Goal: Information Seeking & Learning: Learn about a topic

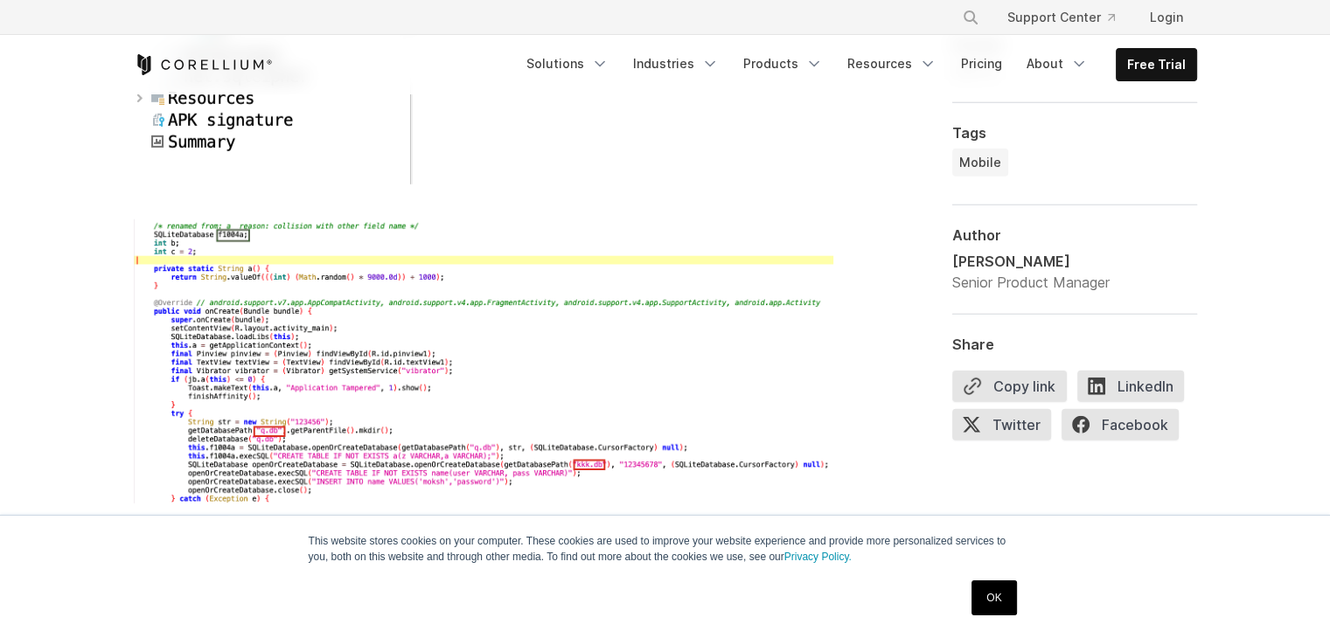
scroll to position [5247, 0]
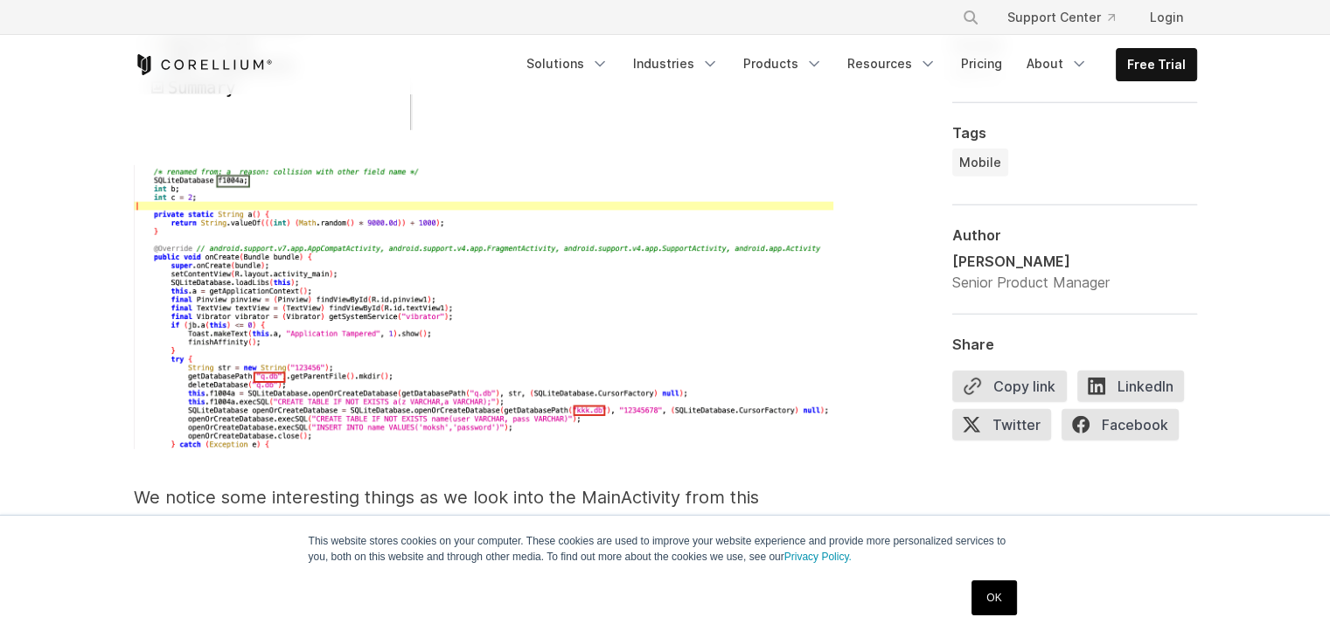
click at [295, 284] on img at bounding box center [484, 307] width 700 height 285
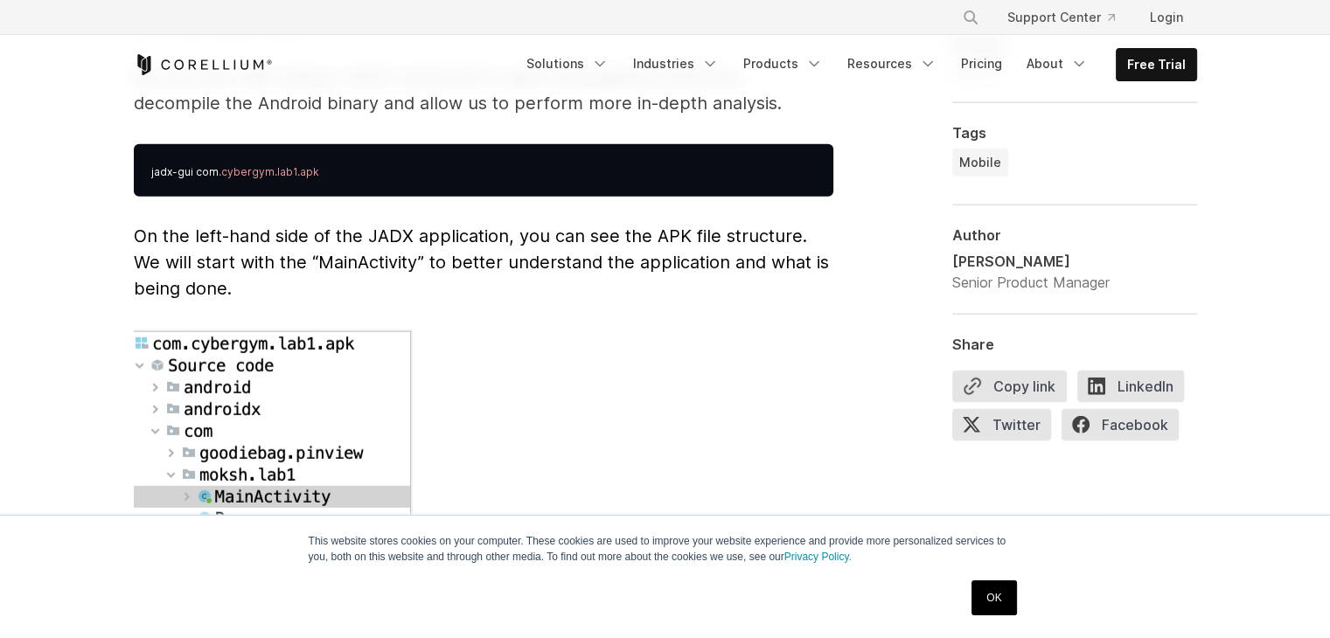
scroll to position [4723, 0]
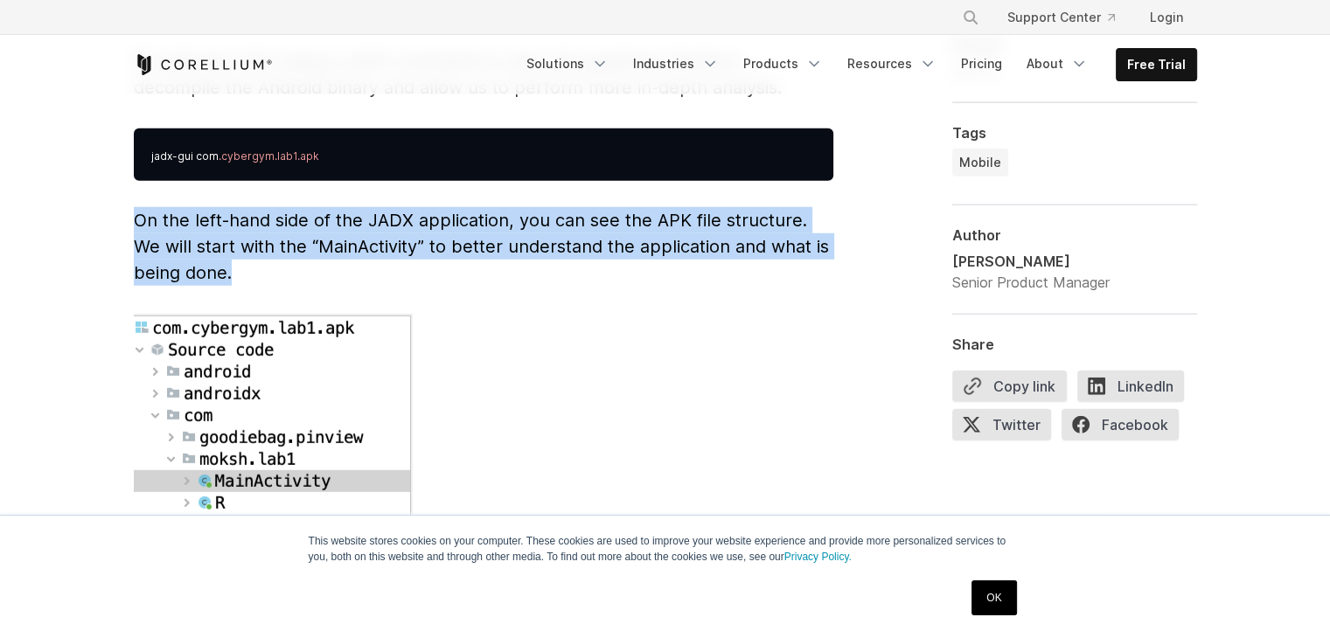
drag, startPoint x: 130, startPoint y: 193, endPoint x: 214, endPoint y: 237, distance: 94.7
click at [248, 249] on div "Reverse Engineering Android Apps Reverse engineering an Android application typ…" at bounding box center [665, 574] width 1119 height 8363
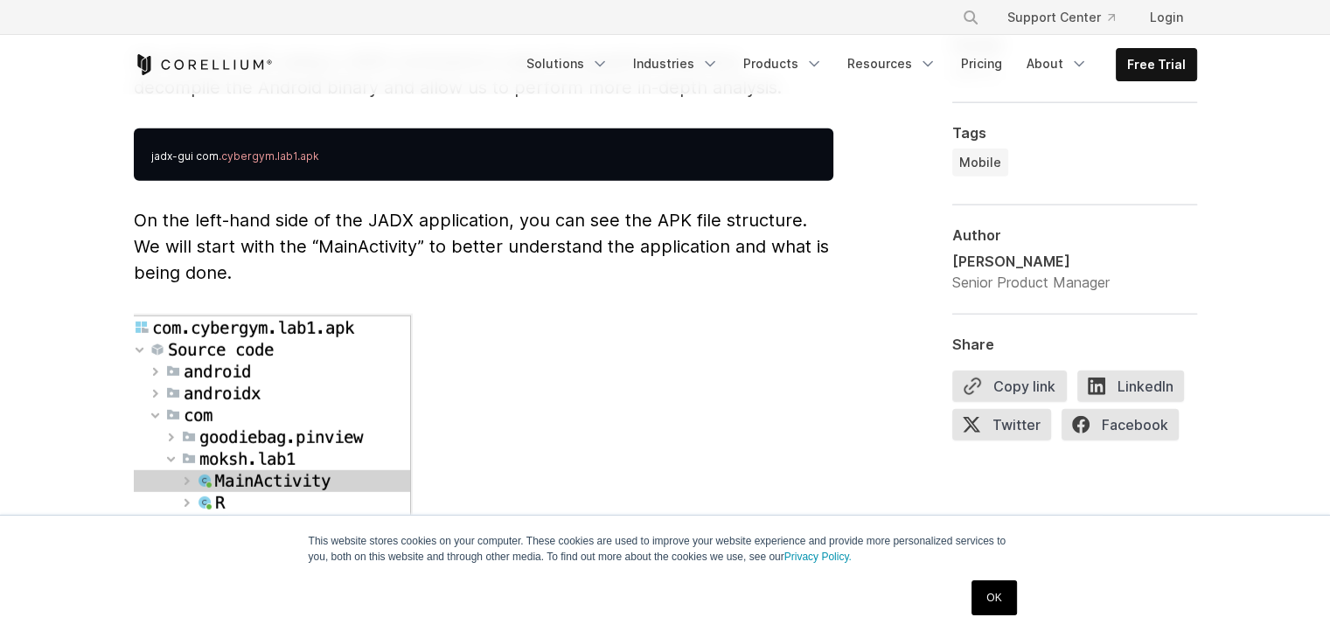
drag, startPoint x: 634, startPoint y: 180, endPoint x: 505, endPoint y: 371, distance: 229.9
click at [505, 371] on p at bounding box center [484, 488] width 700 height 348
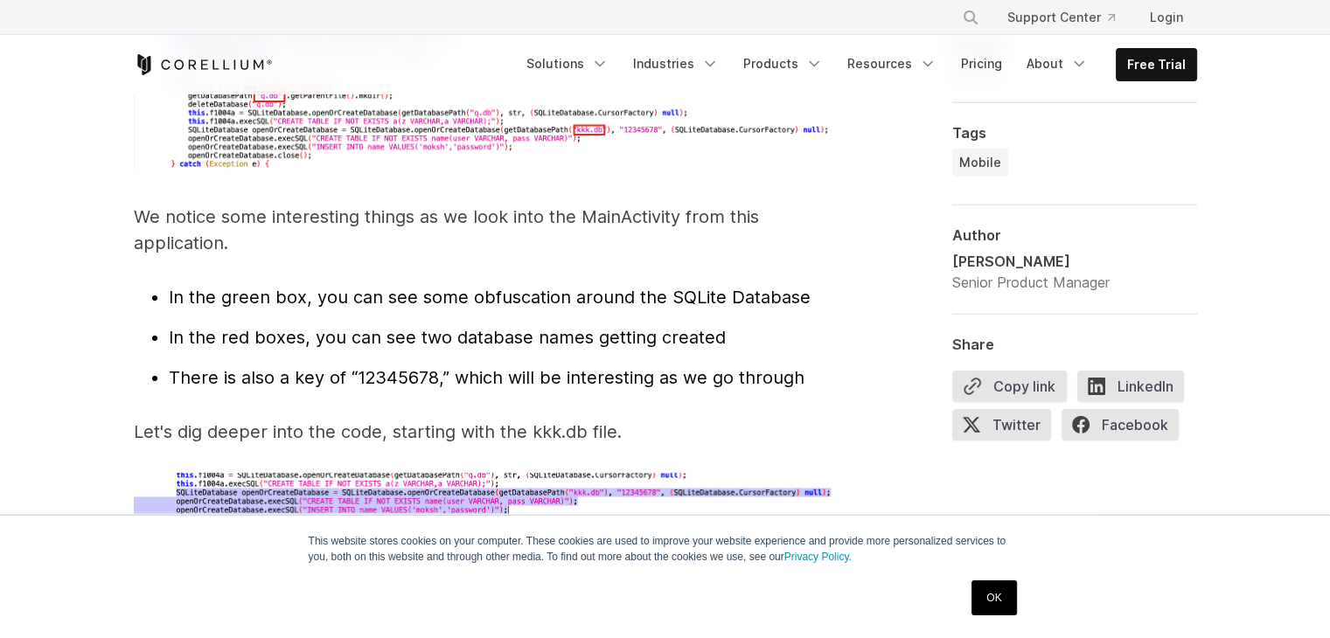
scroll to position [5510, 0]
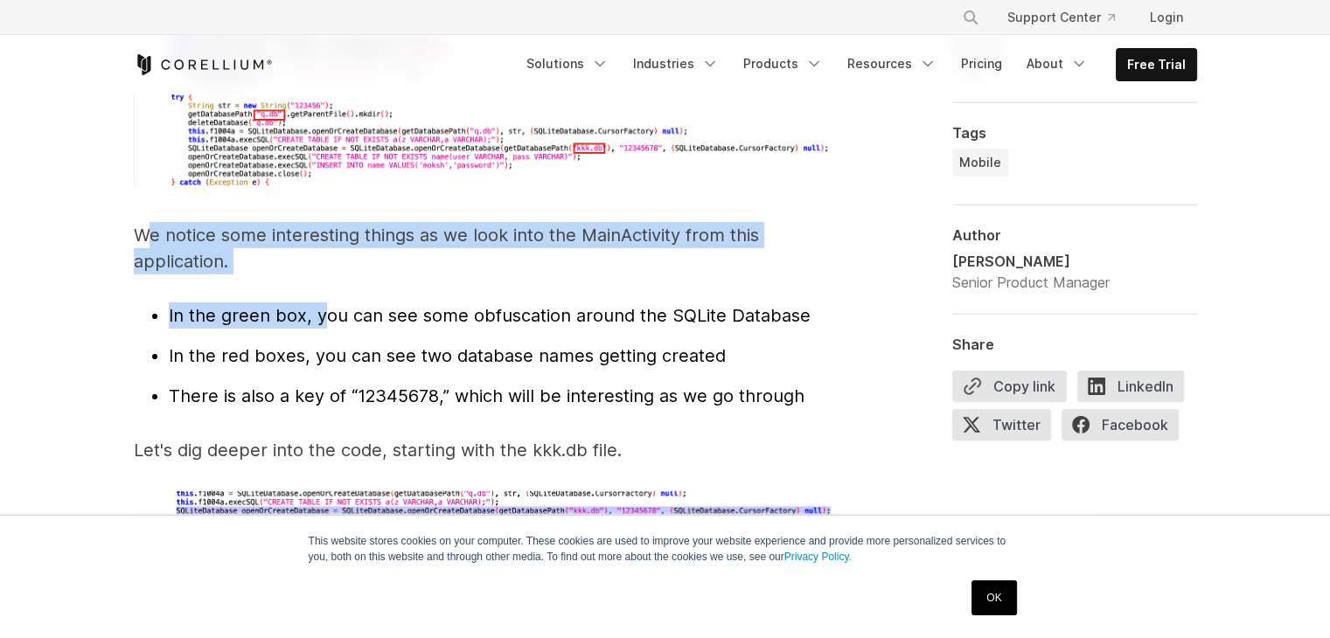
drag, startPoint x: 143, startPoint y: 202, endPoint x: 319, endPoint y: 295, distance: 198.7
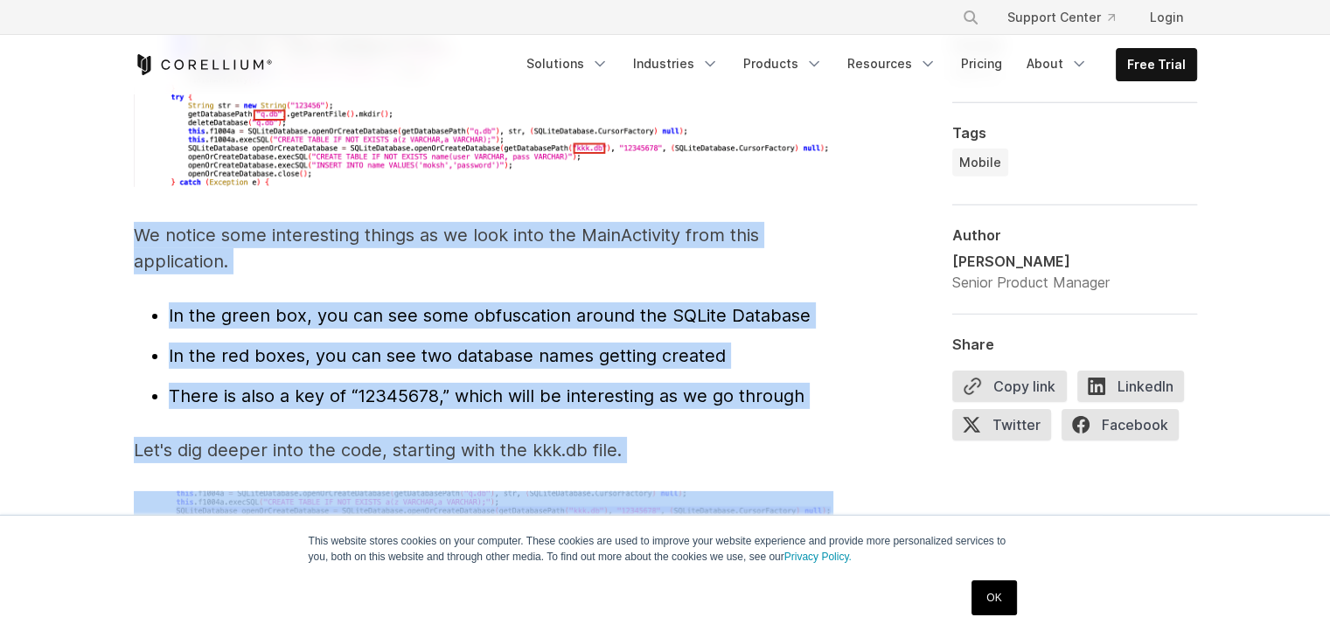
drag, startPoint x: 136, startPoint y: 206, endPoint x: 666, endPoint y: 449, distance: 583.1
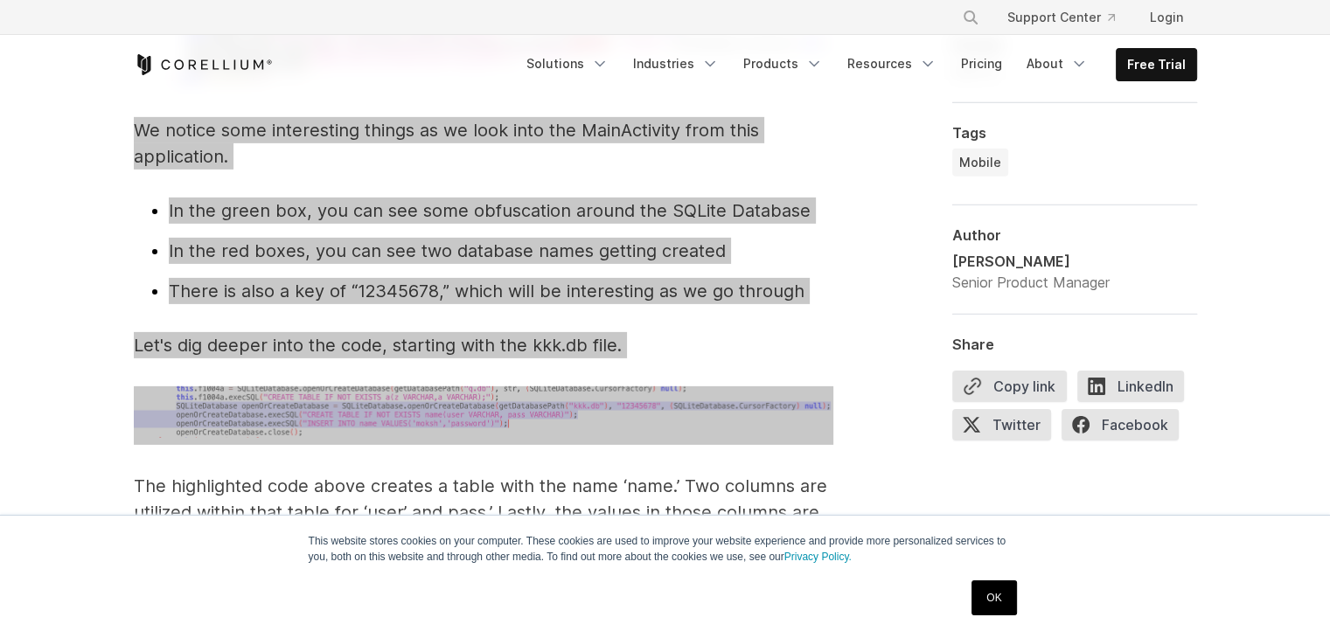
scroll to position [5772, 0]
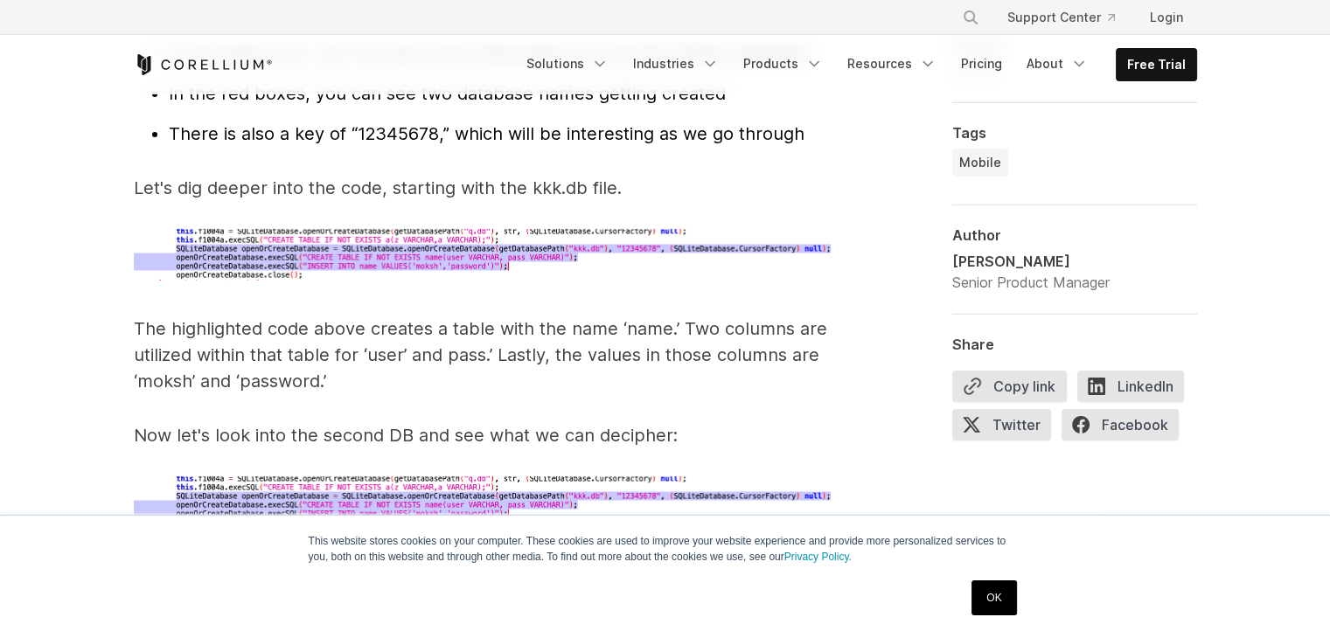
click at [235, 316] on p "The highlighted code above creates a table with the name ‘name.’ Two columns ar…" at bounding box center [484, 355] width 700 height 79
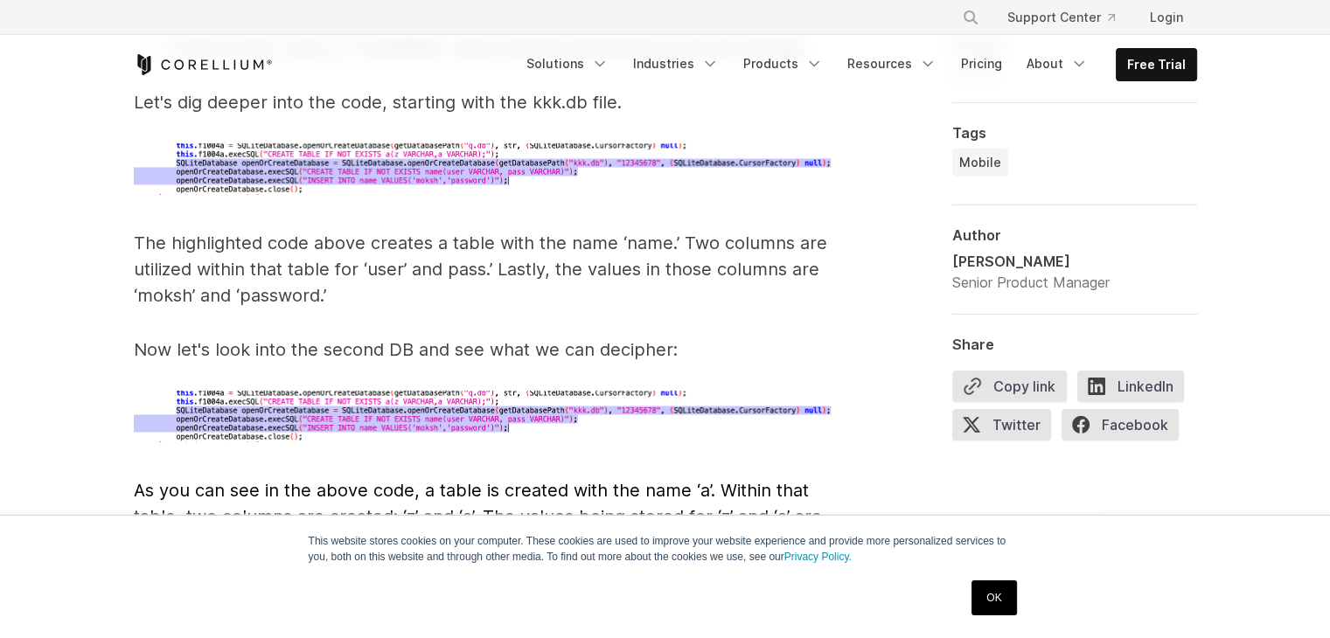
scroll to position [5859, 0]
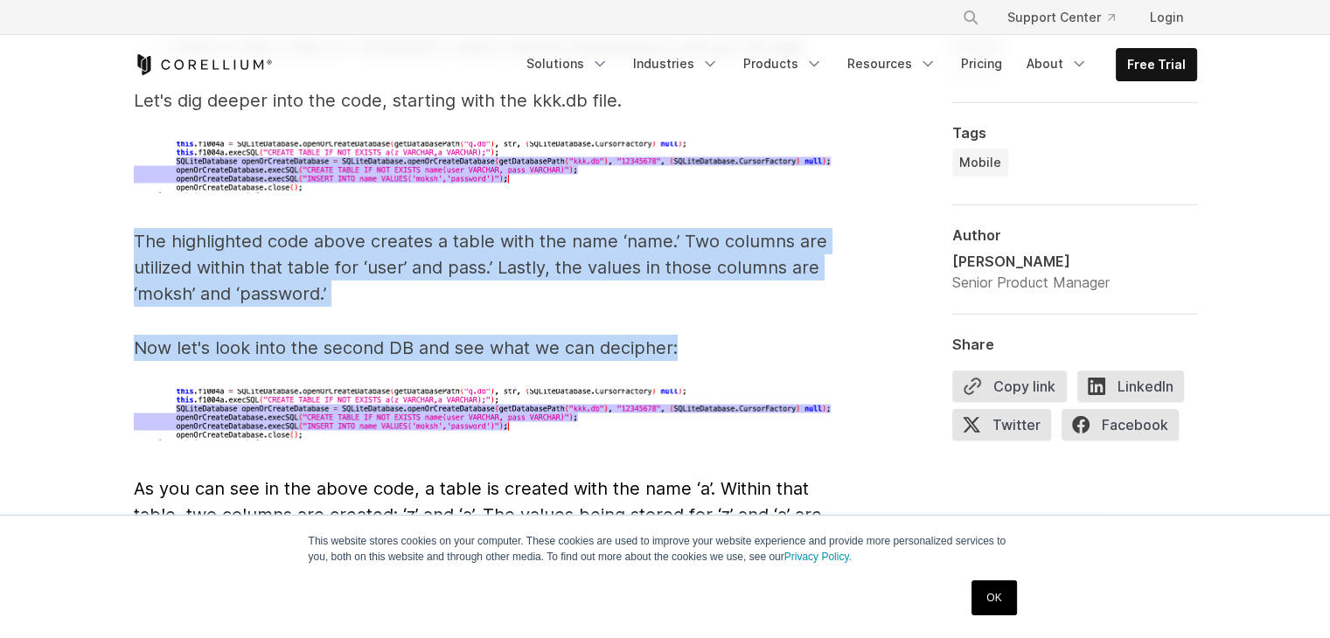
drag, startPoint x: 136, startPoint y: 213, endPoint x: 688, endPoint y: 309, distance: 560.0
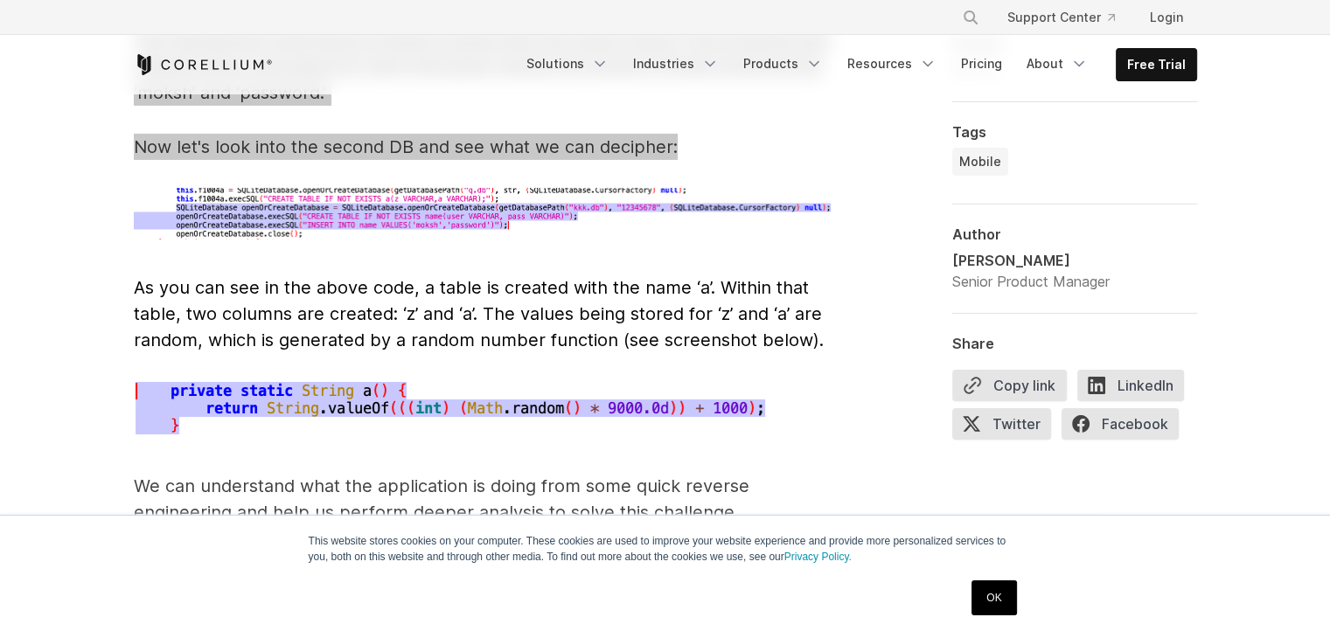
scroll to position [6122, 0]
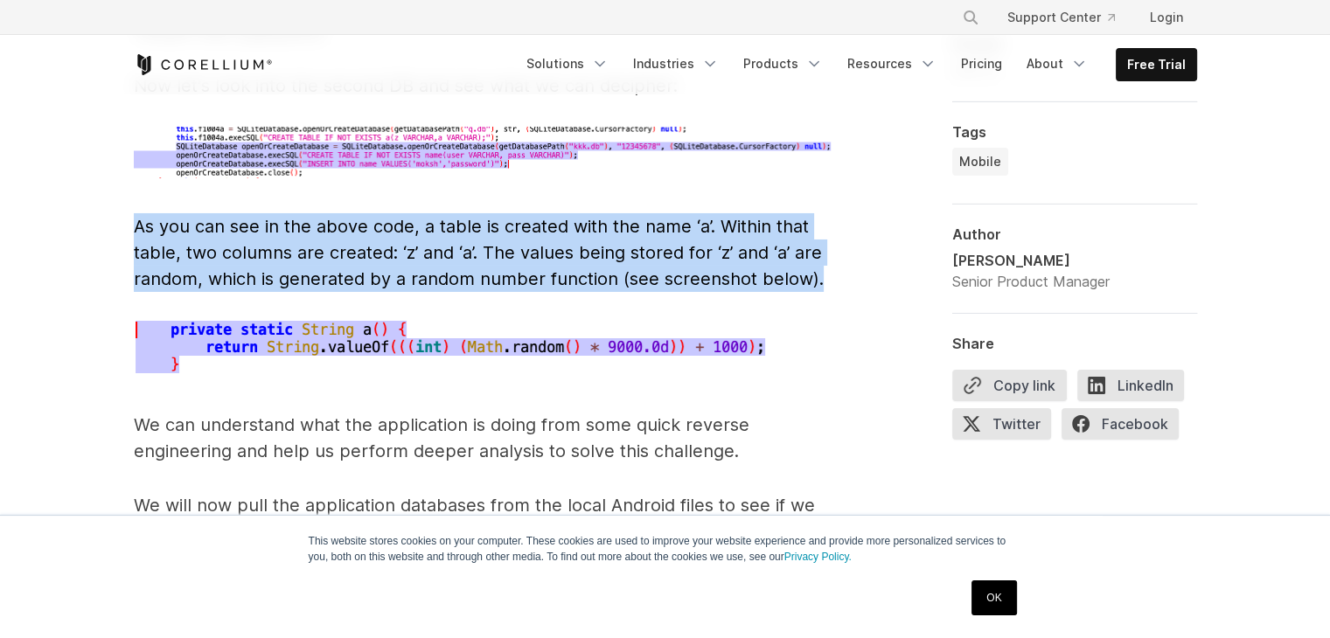
drag, startPoint x: 136, startPoint y: 199, endPoint x: 829, endPoint y: 255, distance: 695.8
click at [829, 255] on p "As you can see in the above code, a table is created with the name ‘a’. Within …" at bounding box center [484, 252] width 700 height 79
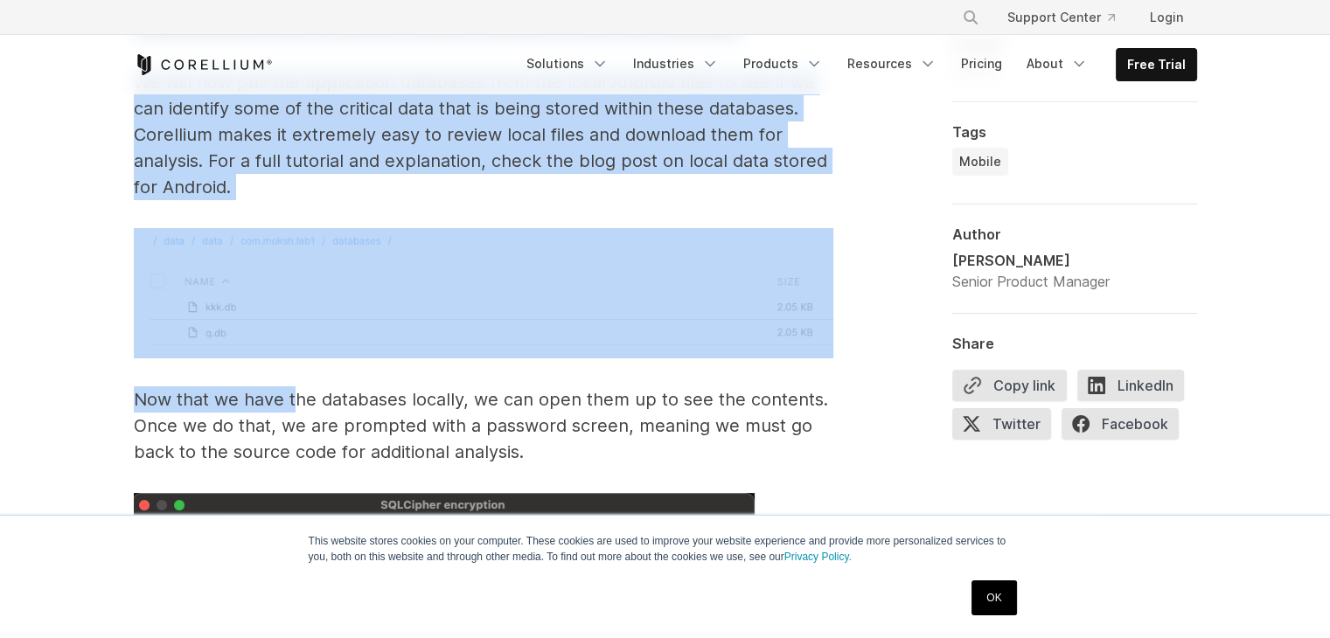
scroll to position [6559, 0]
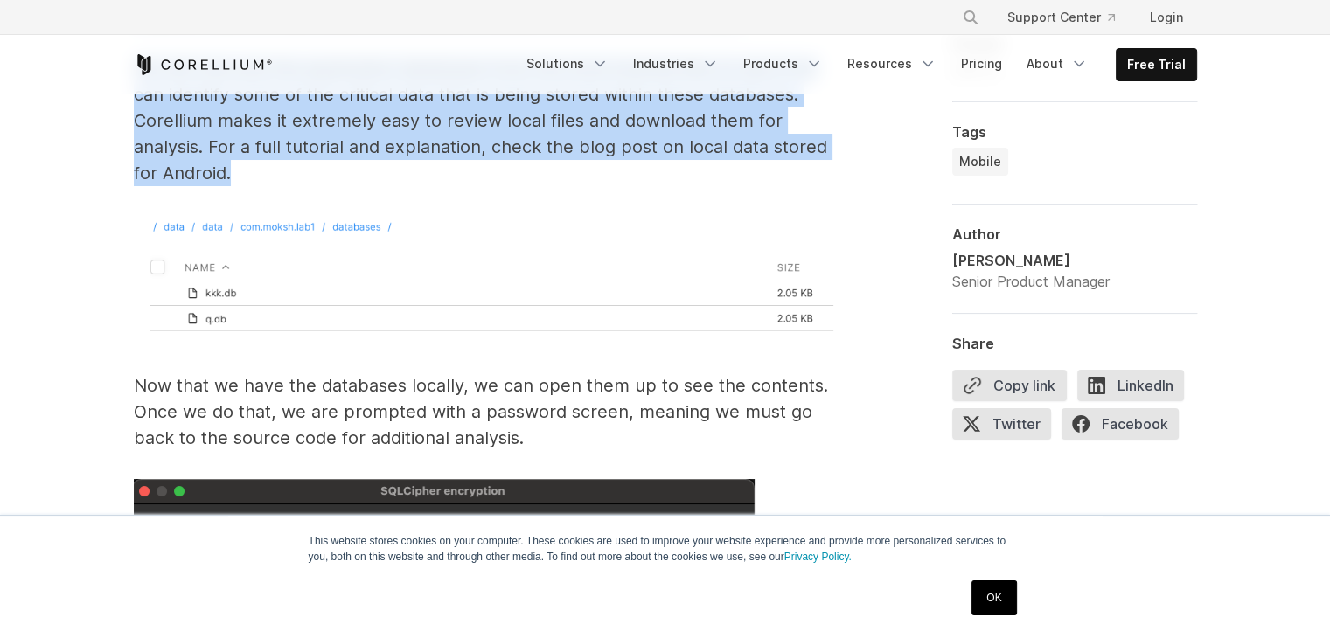
drag, startPoint x: 136, startPoint y: 302, endPoint x: 342, endPoint y: 147, distance: 257.3
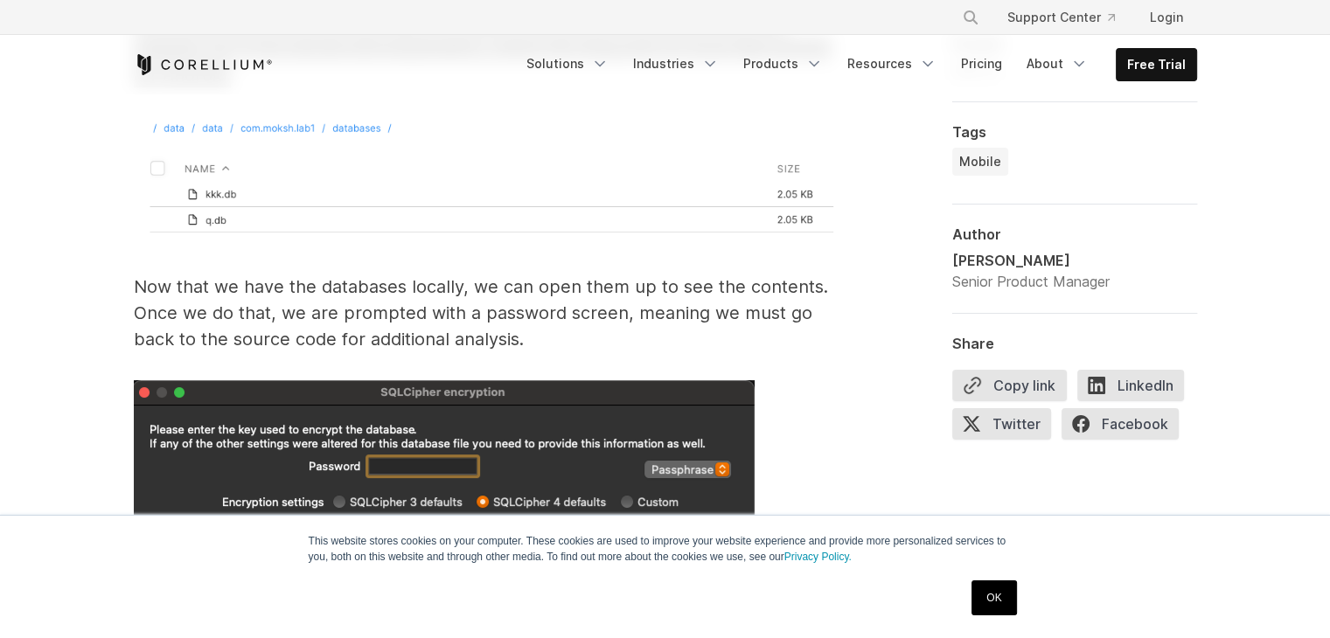
scroll to position [6647, 0]
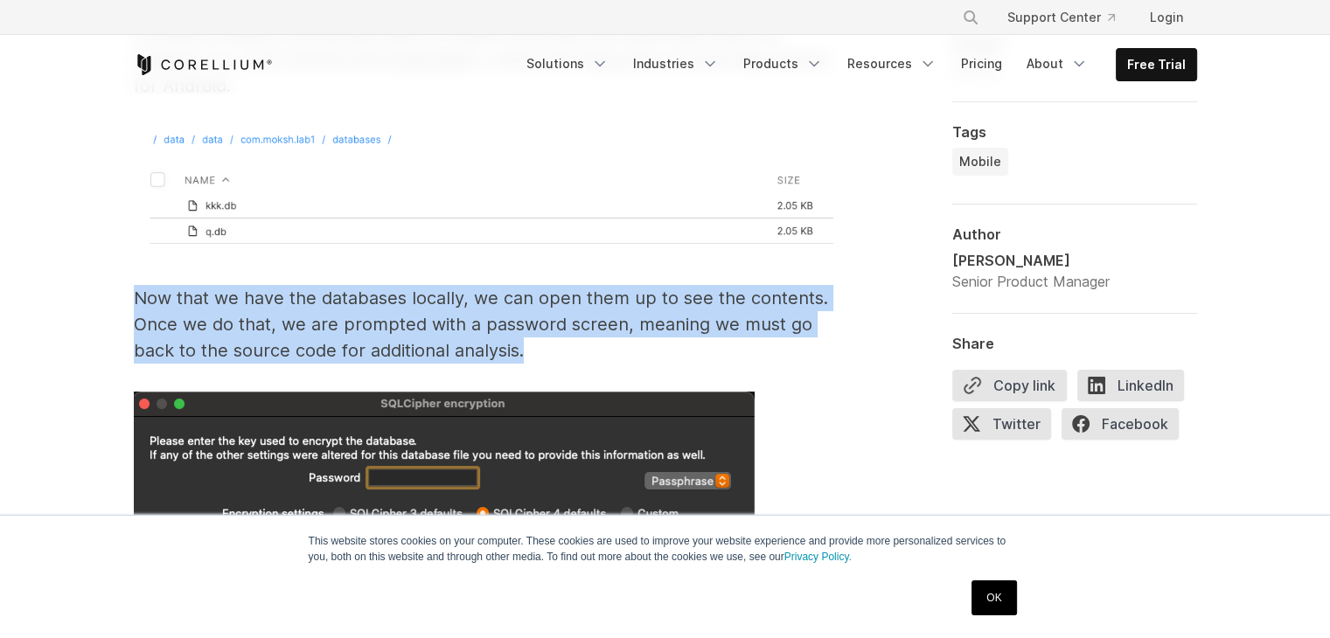
drag, startPoint x: 135, startPoint y: 268, endPoint x: 535, endPoint y: 328, distance: 405.1
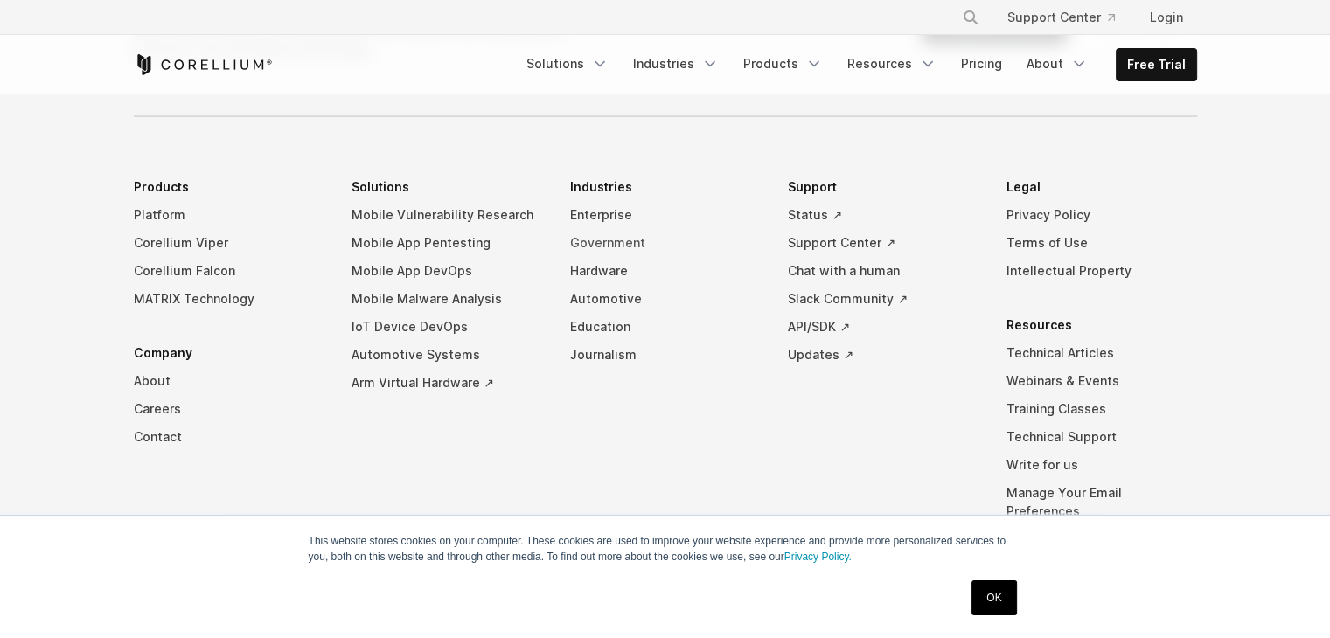
scroll to position [10340, 0]
